Goal: Find specific page/section: Find specific page/section

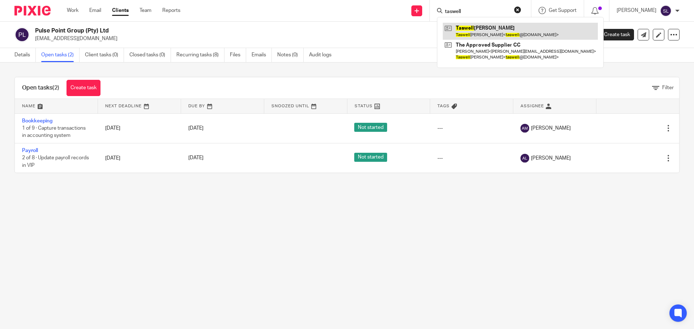
type input "taswell"
click at [465, 29] on link at bounding box center [520, 31] width 155 height 17
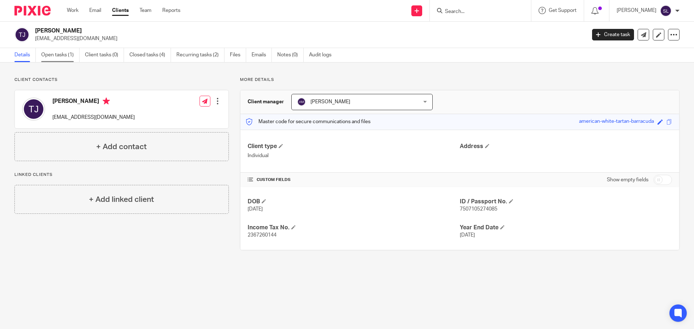
click at [73, 56] on link "Open tasks (1)" at bounding box center [60, 55] width 38 height 14
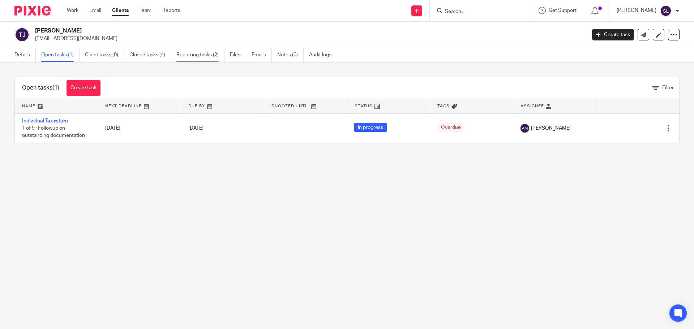
click at [188, 60] on link "Recurring tasks (2)" at bounding box center [200, 55] width 48 height 14
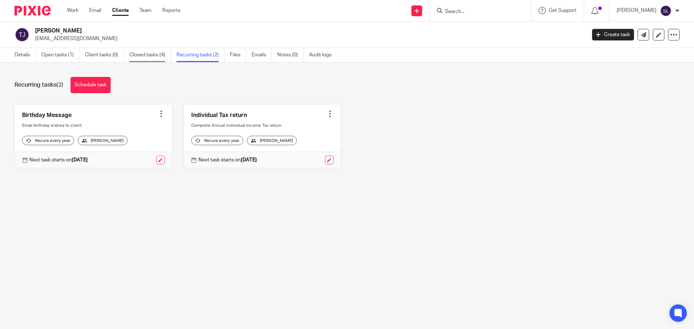
click at [141, 60] on link "Closed tasks (4)" at bounding box center [150, 55] width 42 height 14
